Goal: Information Seeking & Learning: Learn about a topic

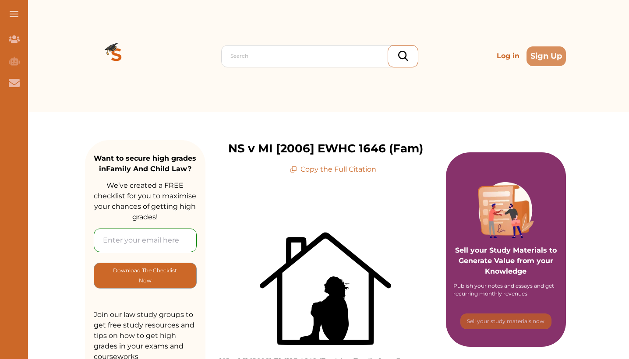
click at [170, 207] on span "We’ve created a FREE checklist for you to maximise your chances of getting high…" at bounding box center [145, 201] width 102 height 40
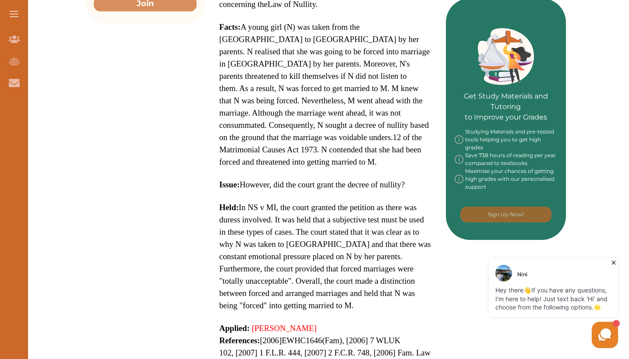
scroll to position [380, 0]
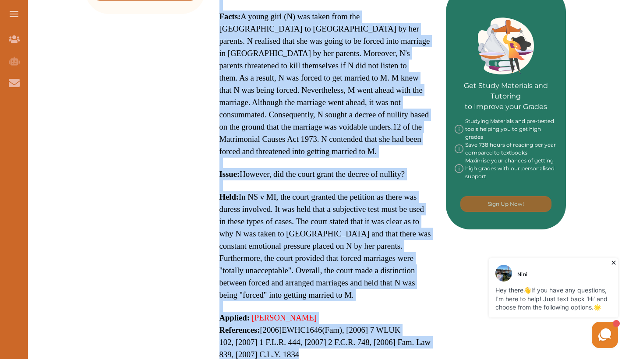
drag, startPoint x: 220, startPoint y: 162, endPoint x: 304, endPoint y: 333, distance: 191.1
click at [304, 333] on p "NS v MI [2006] EWHC 1646 (Fam) is a Family Law Case concerning the Law of Nulli…" at bounding box center [325, 112] width 212 height 521
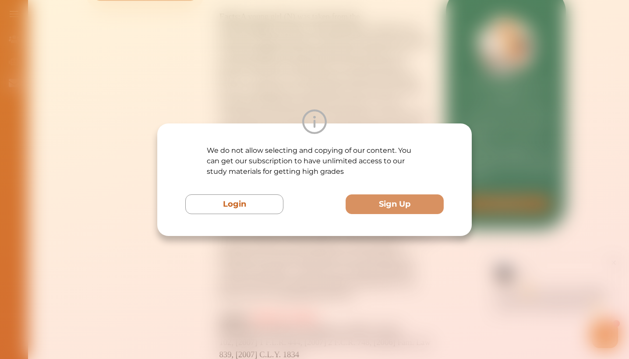
click at [288, 280] on div "We do not allow selecting and copying of our content. You can get our subscript…" at bounding box center [314, 179] width 629 height 359
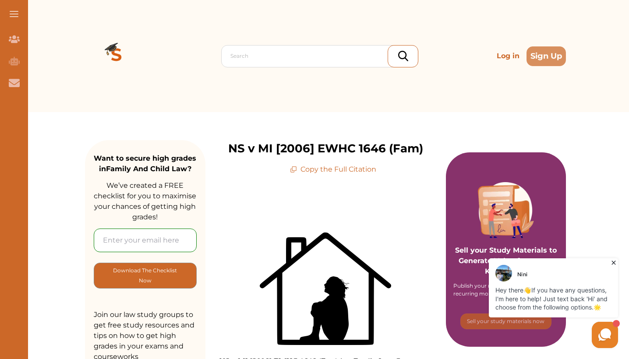
scroll to position [0, 0]
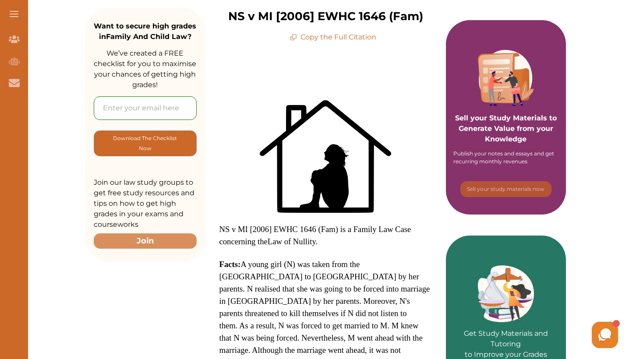
scroll to position [135, 0]
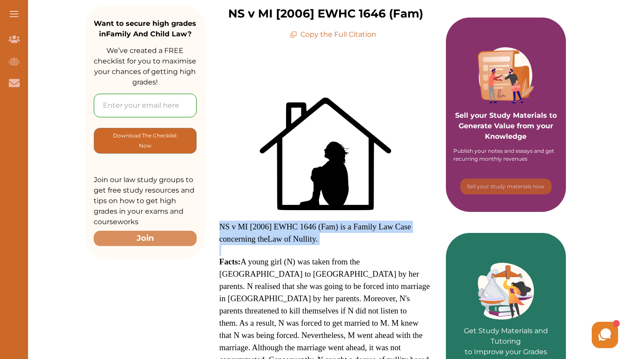
drag, startPoint x: 219, startPoint y: 225, endPoint x: 323, endPoint y: 251, distance: 107.4
click at [323, 251] on p "NS v MI [2006] EWHC 1646 (Fam) is a Family Law Case concerning the Law of Nulli…" at bounding box center [325, 358] width 212 height 521
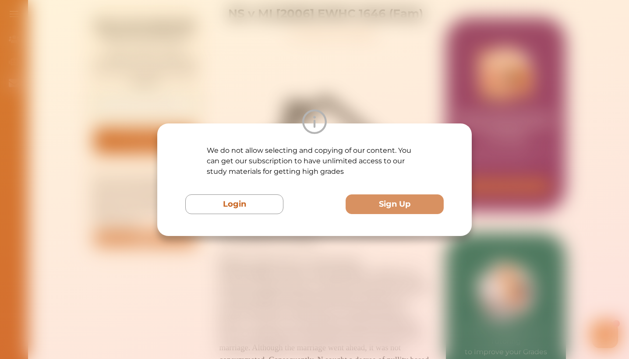
click at [272, 282] on div "We do not allow selecting and copying of our content. You can get our subscript…" at bounding box center [314, 179] width 629 height 359
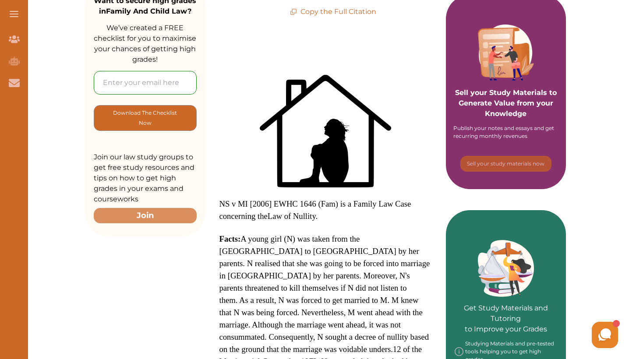
scroll to position [62, 0]
